Goal: Browse casually: Explore the website without a specific task or goal

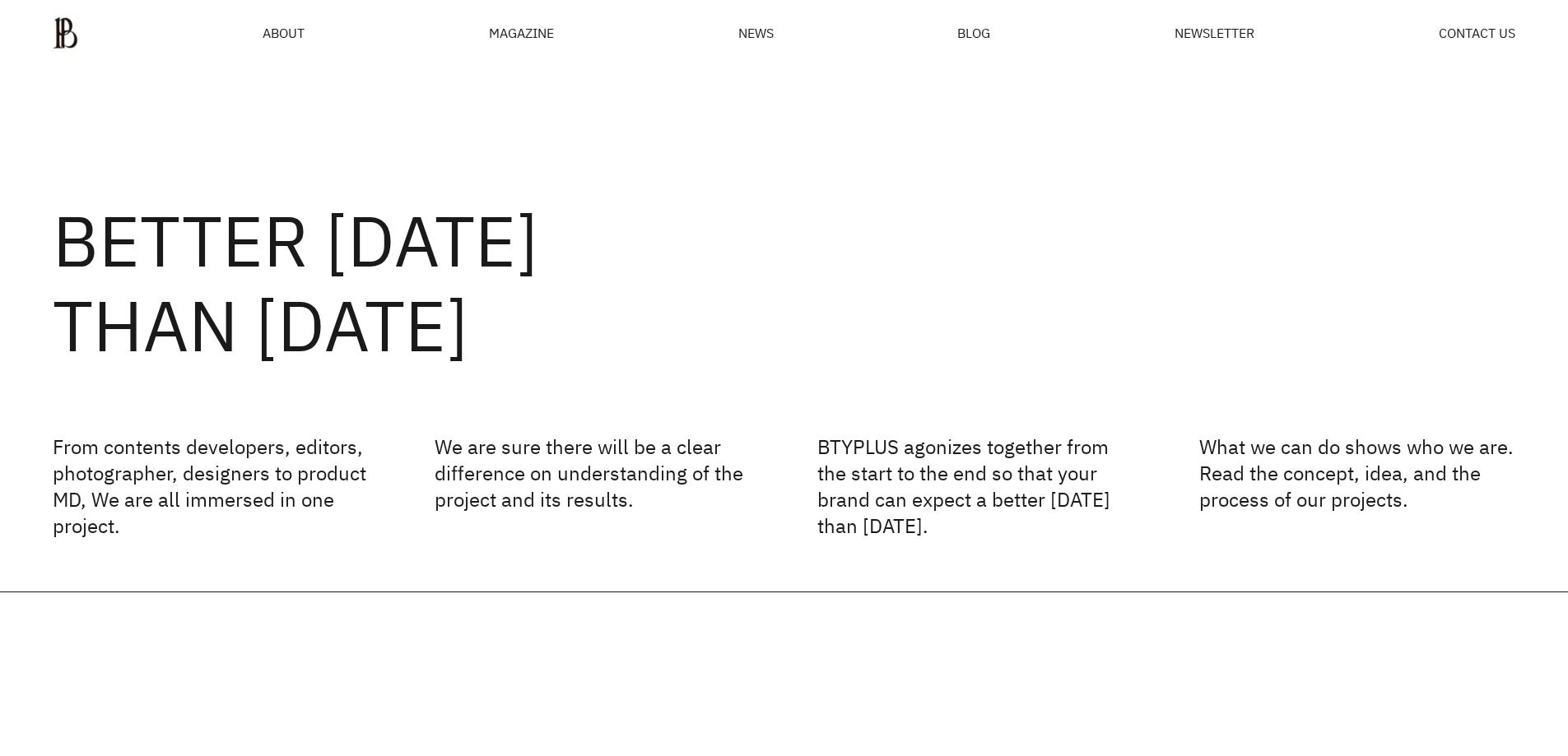
click at [734, 258] on h2 "BETTER [DATE] THAN [DATE]" at bounding box center [784, 283] width 1463 height 170
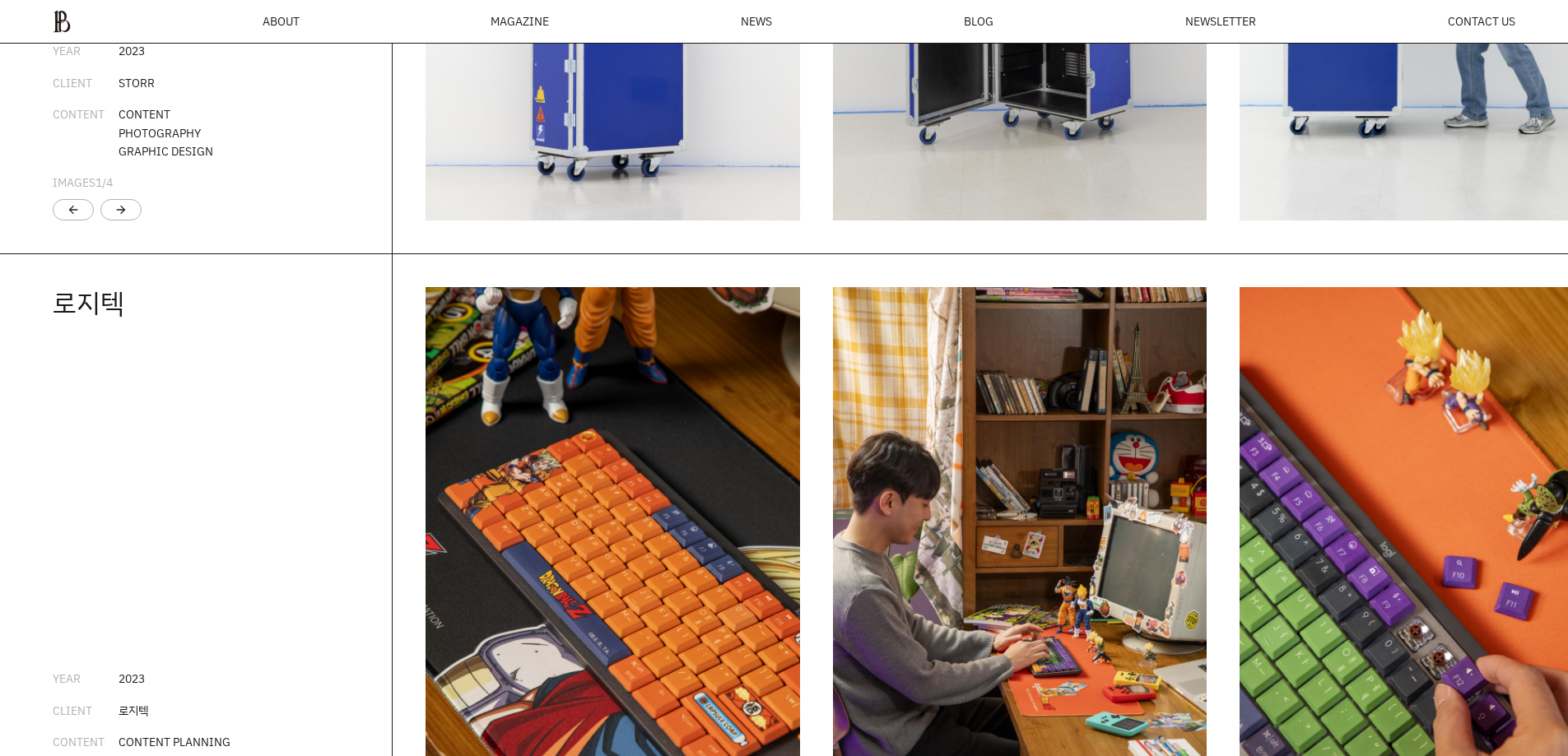
scroll to position [2971, 0]
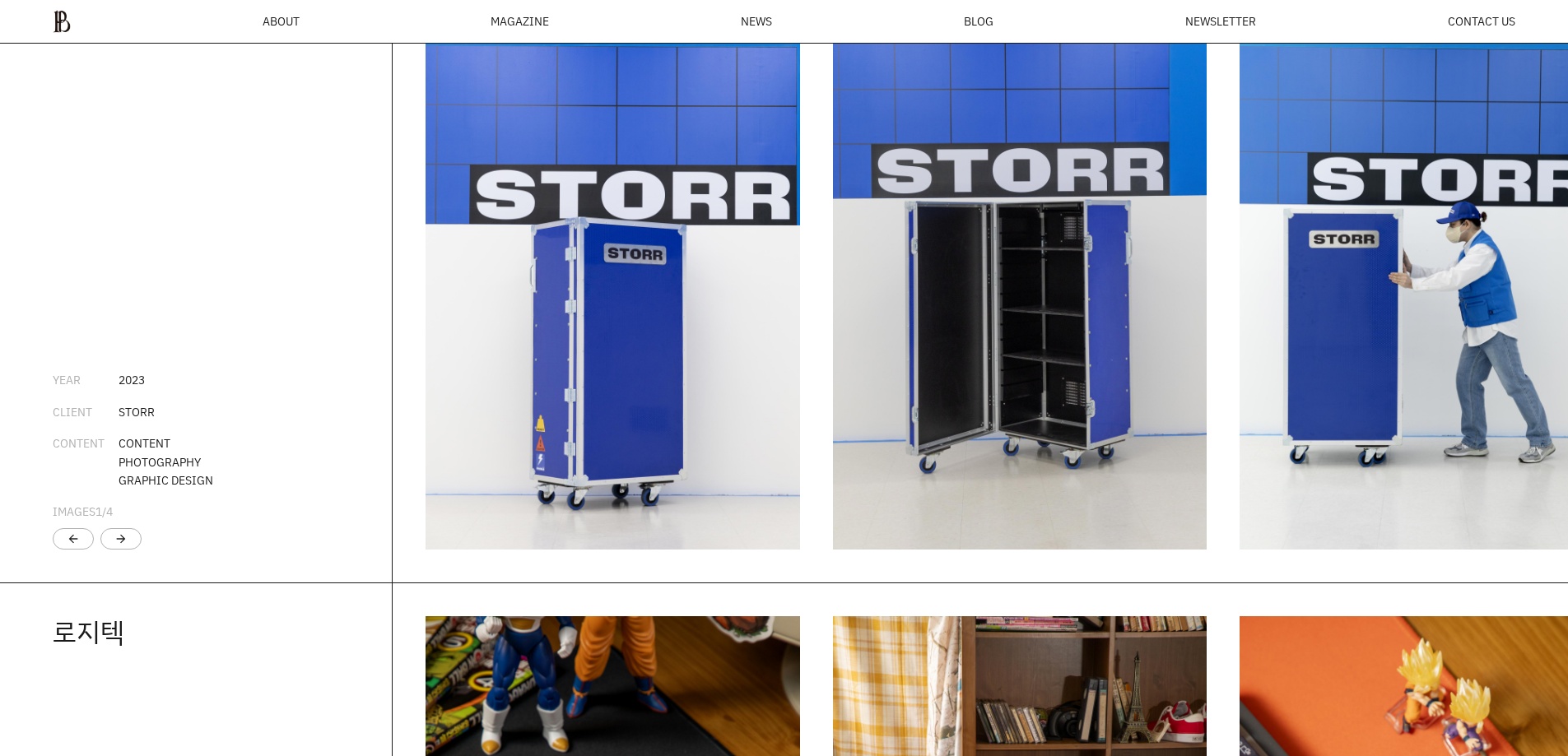
click at [553, 381] on img "1 / 5" at bounding box center [613, 269] width 375 height 561
click at [550, 220] on img "1 / 5" at bounding box center [613, 269] width 375 height 561
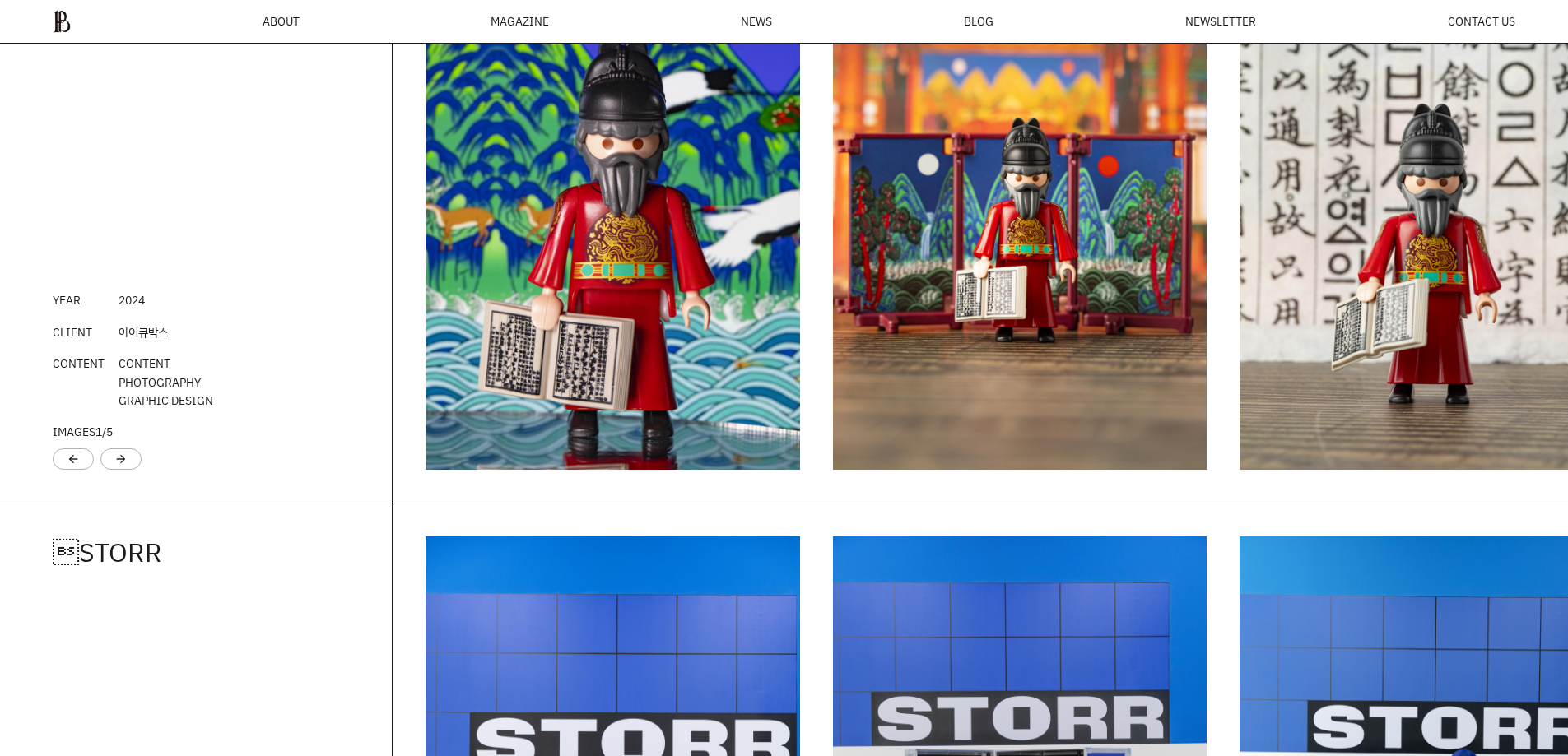
click at [531, 364] on img "1 / 6" at bounding box center [613, 189] width 375 height 561
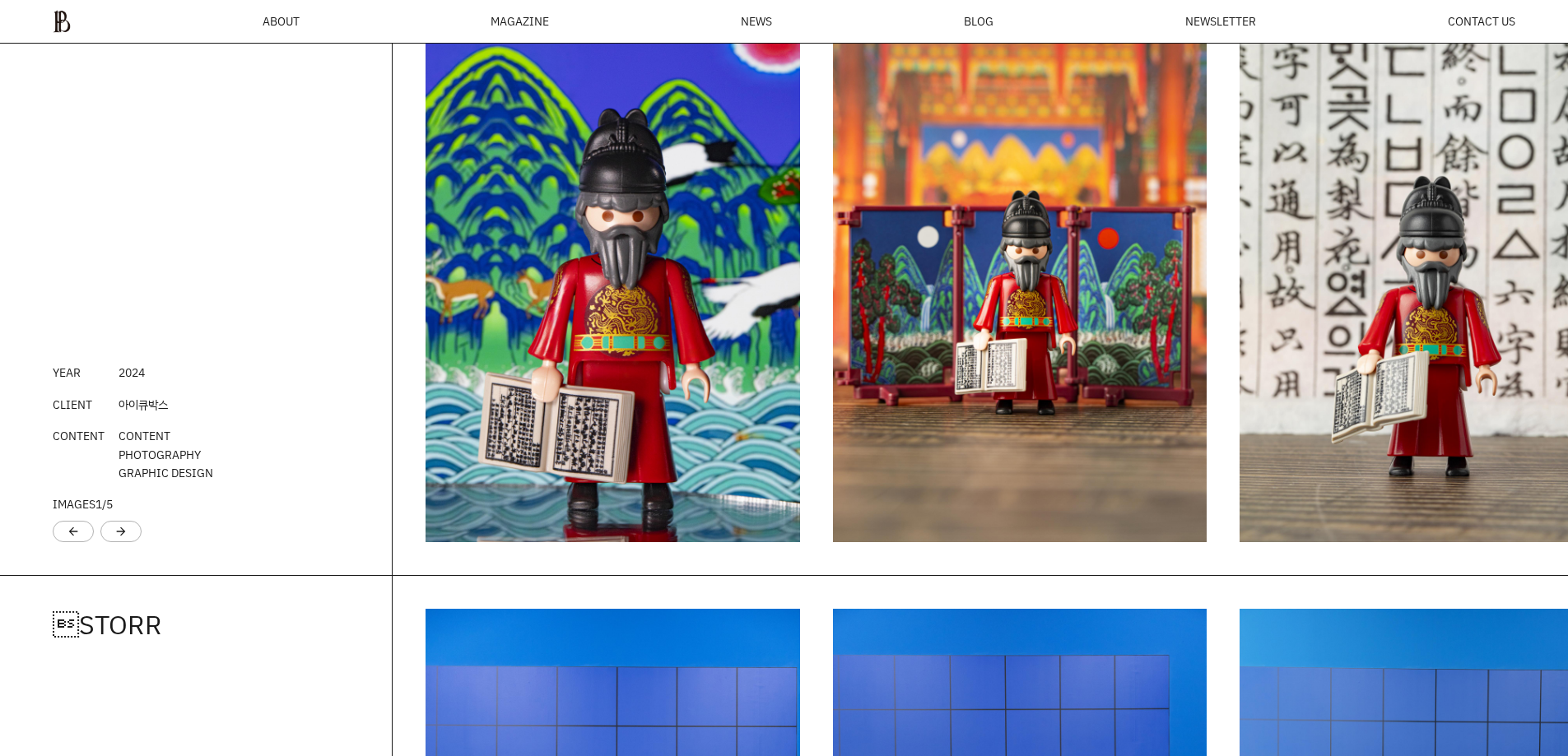
scroll to position [2094, 0]
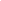
click at [0, 0] on html at bounding box center [0, 0] width 0 height 0
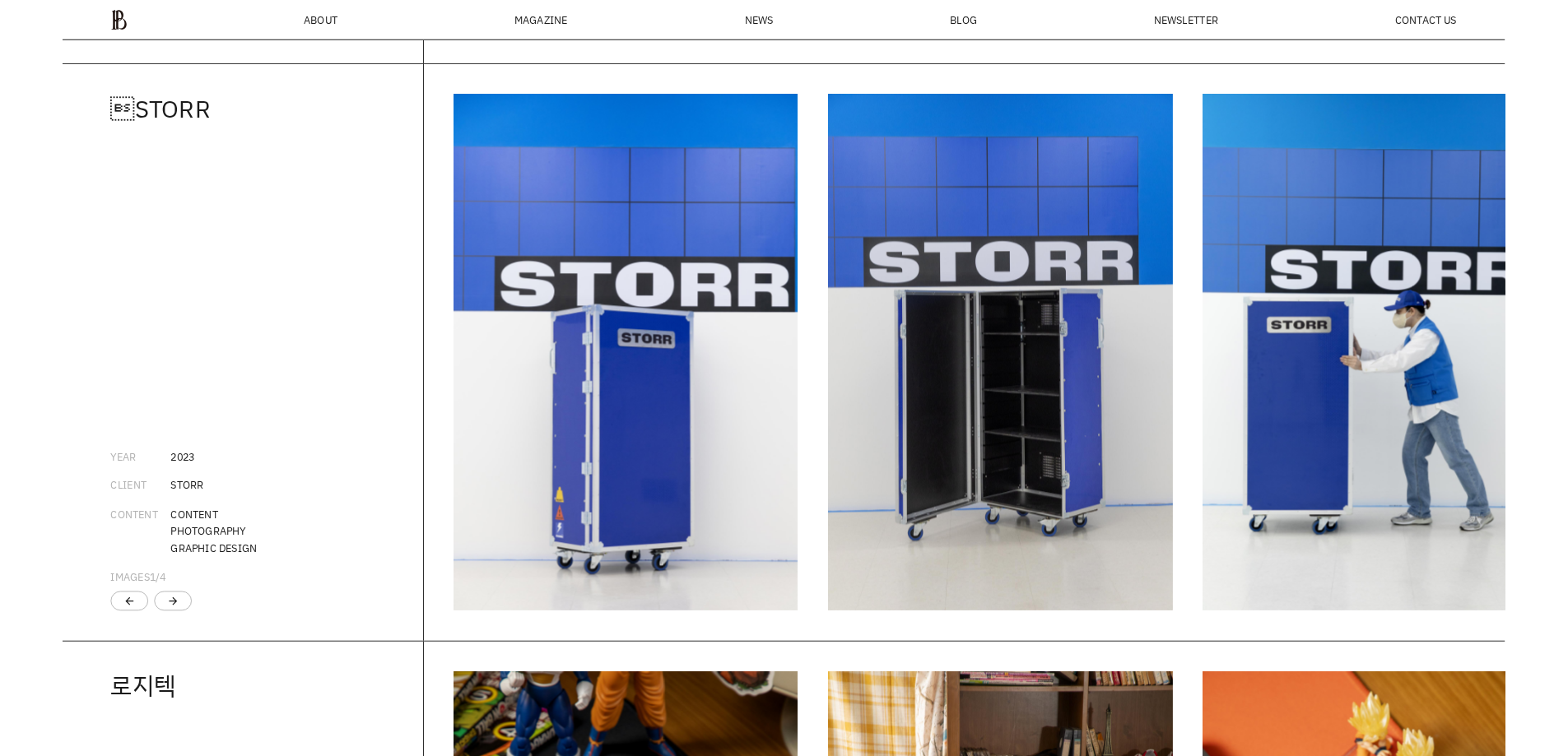
scroll to position [2971, 0]
